Goal: Find specific page/section: Find specific page/section

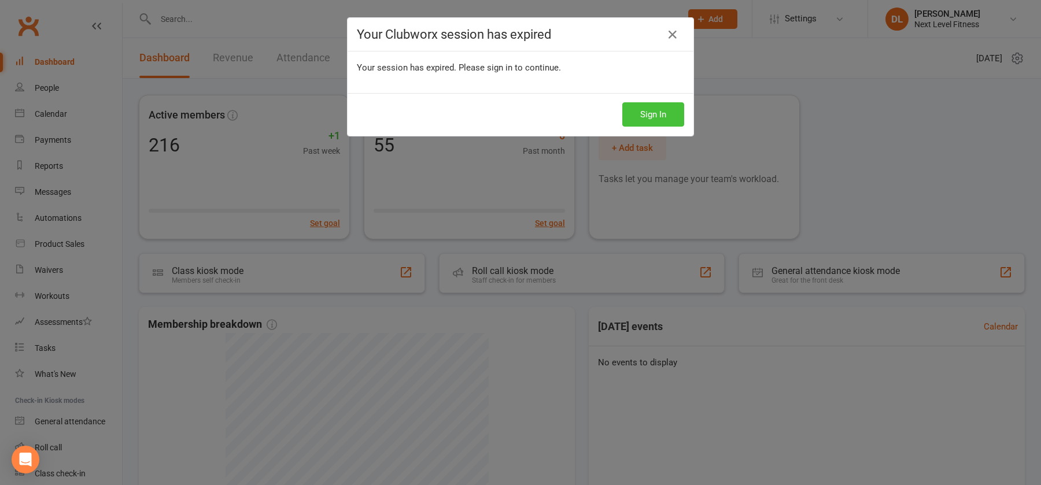
click at [646, 117] on button "Sign In" at bounding box center [653, 114] width 62 height 24
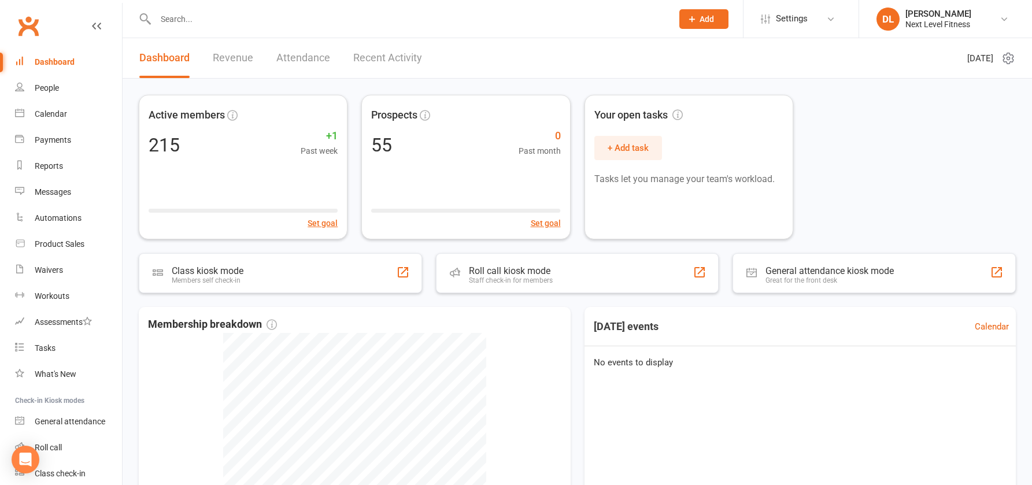
click at [180, 18] on input "text" at bounding box center [408, 19] width 512 height 16
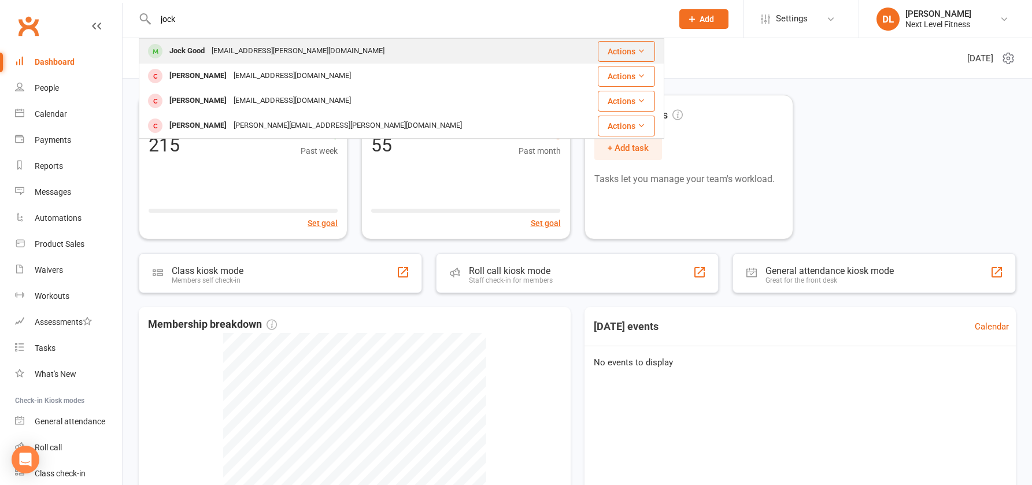
type input "jock"
click at [189, 51] on div "Jock Good" at bounding box center [187, 51] width 42 height 17
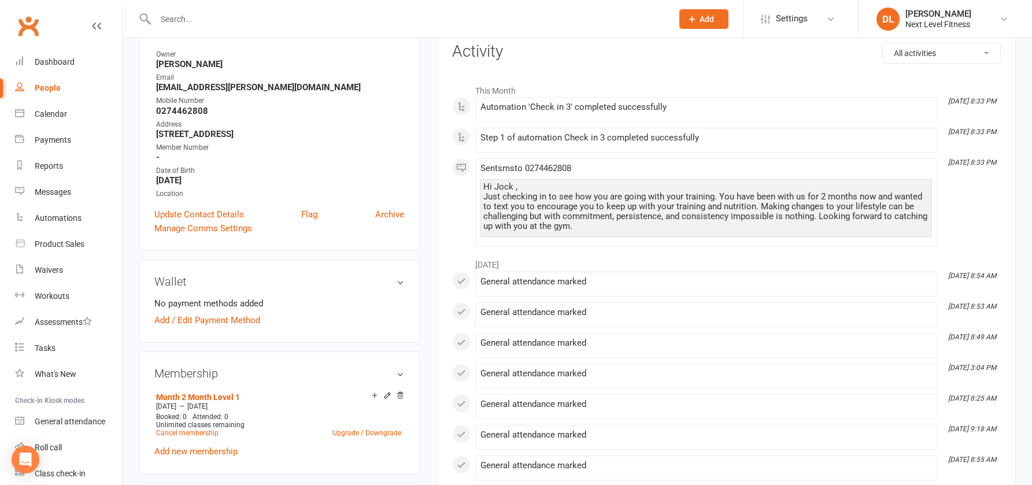
scroll to position [173, 0]
